Goal: Transaction & Acquisition: Purchase product/service

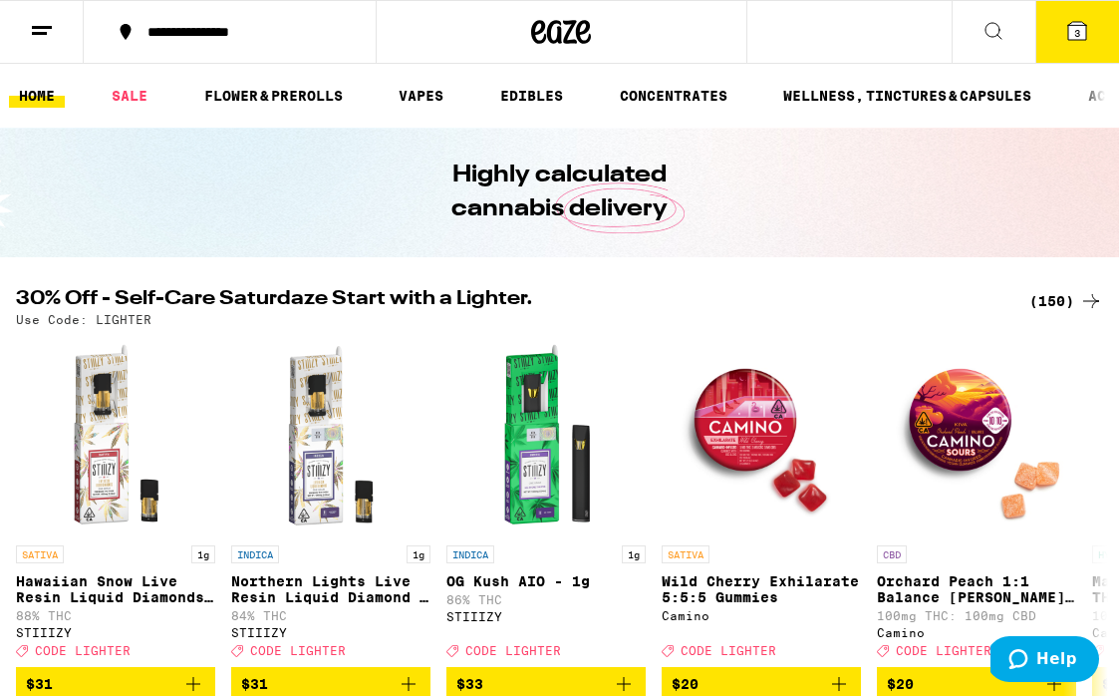
scroll to position [96, 0]
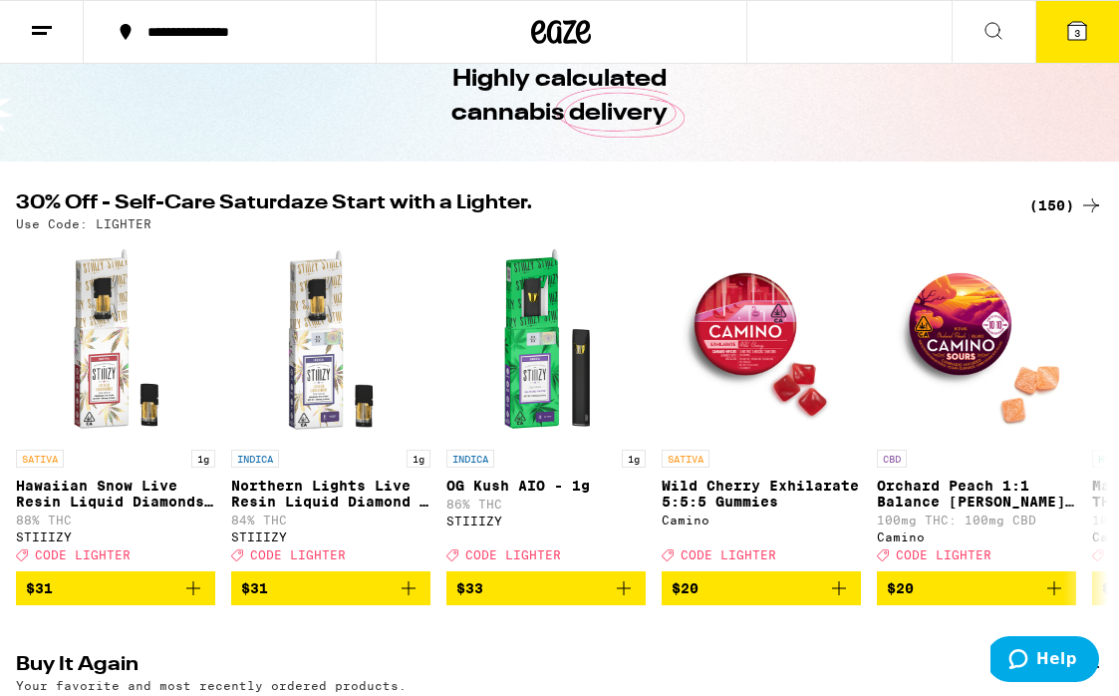
click at [1059, 194] on div "(150)" at bounding box center [1066, 205] width 74 height 24
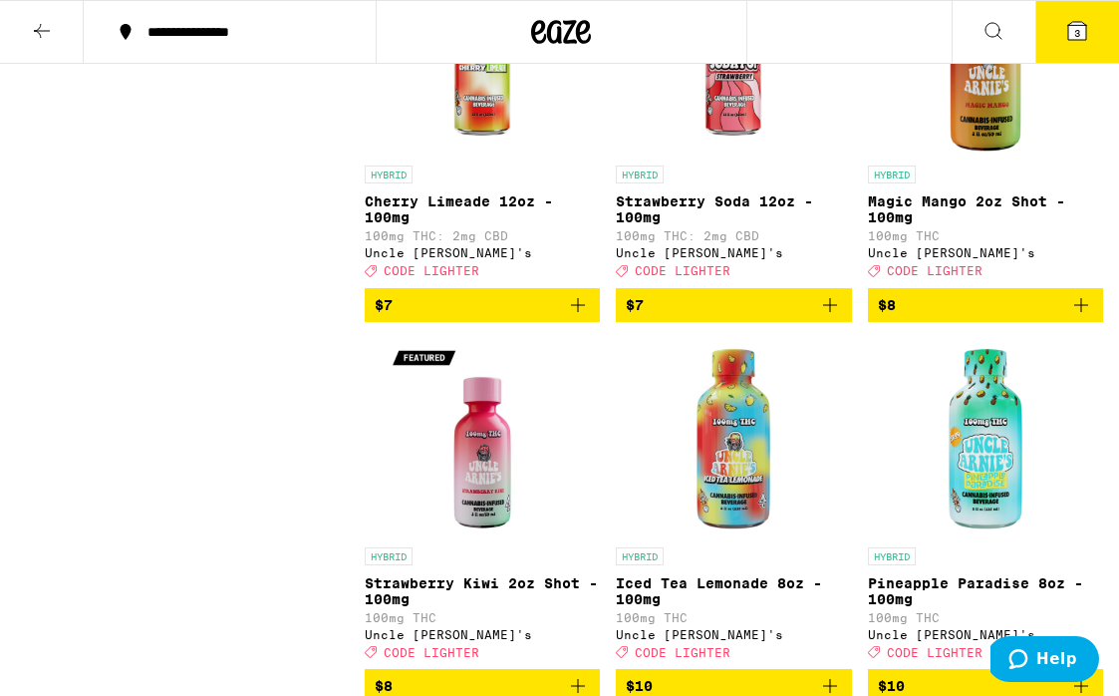
scroll to position [2226, 0]
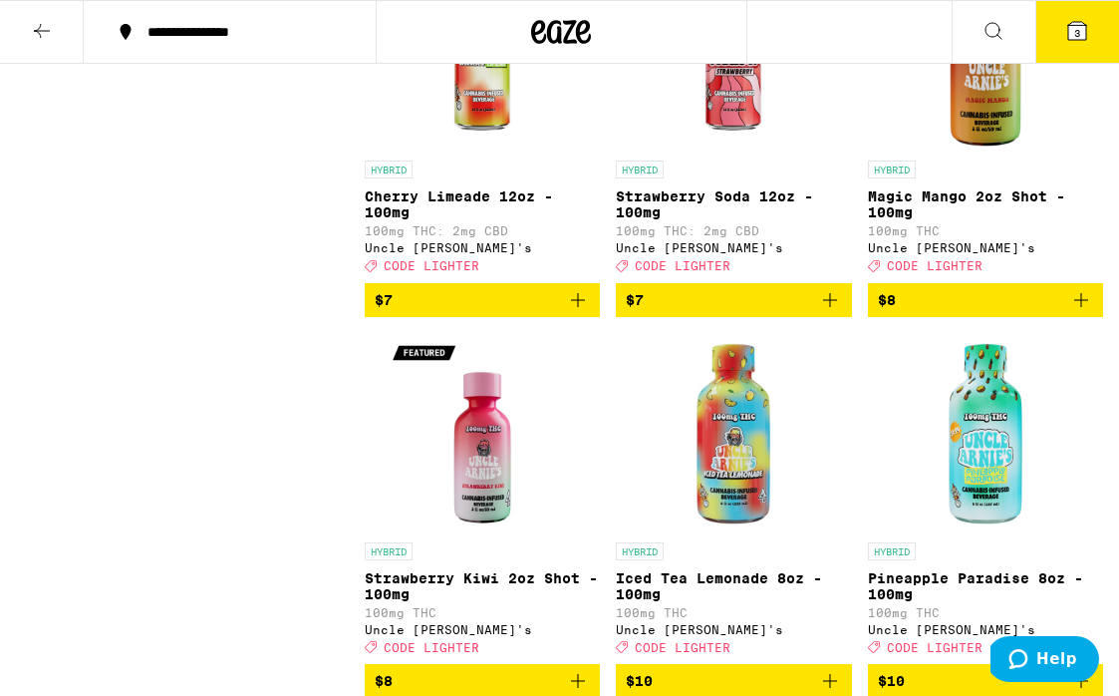
click at [576, 312] on icon "Add to bag" at bounding box center [578, 300] width 24 height 24
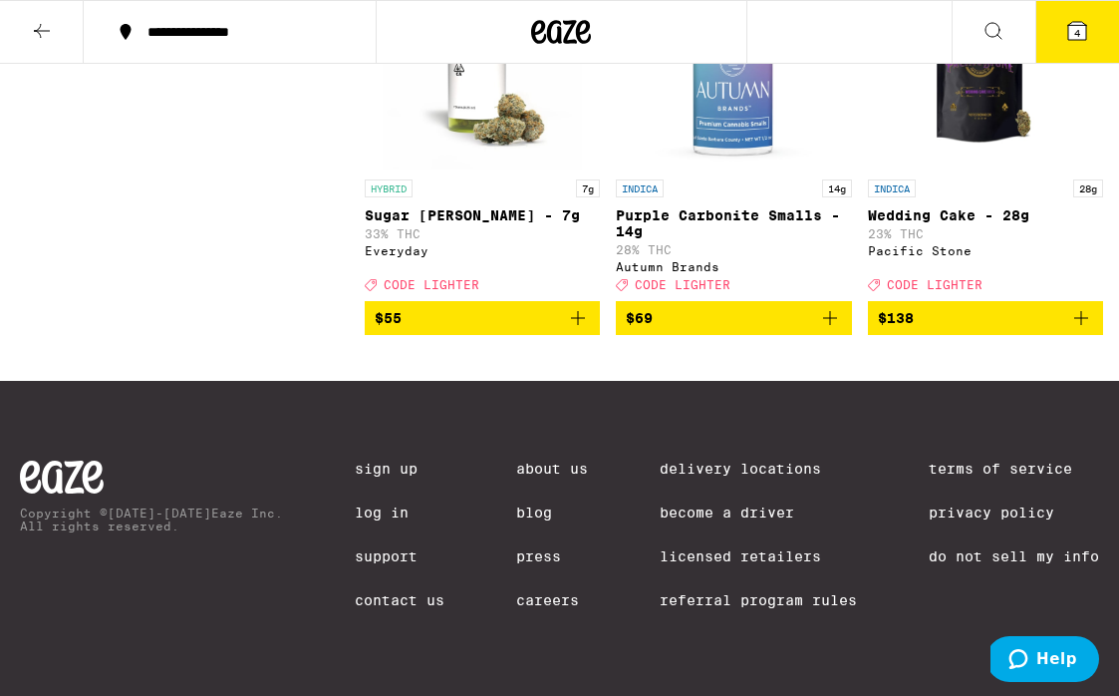
scroll to position [19150, 0]
